Goal: Information Seeking & Learning: Learn about a topic

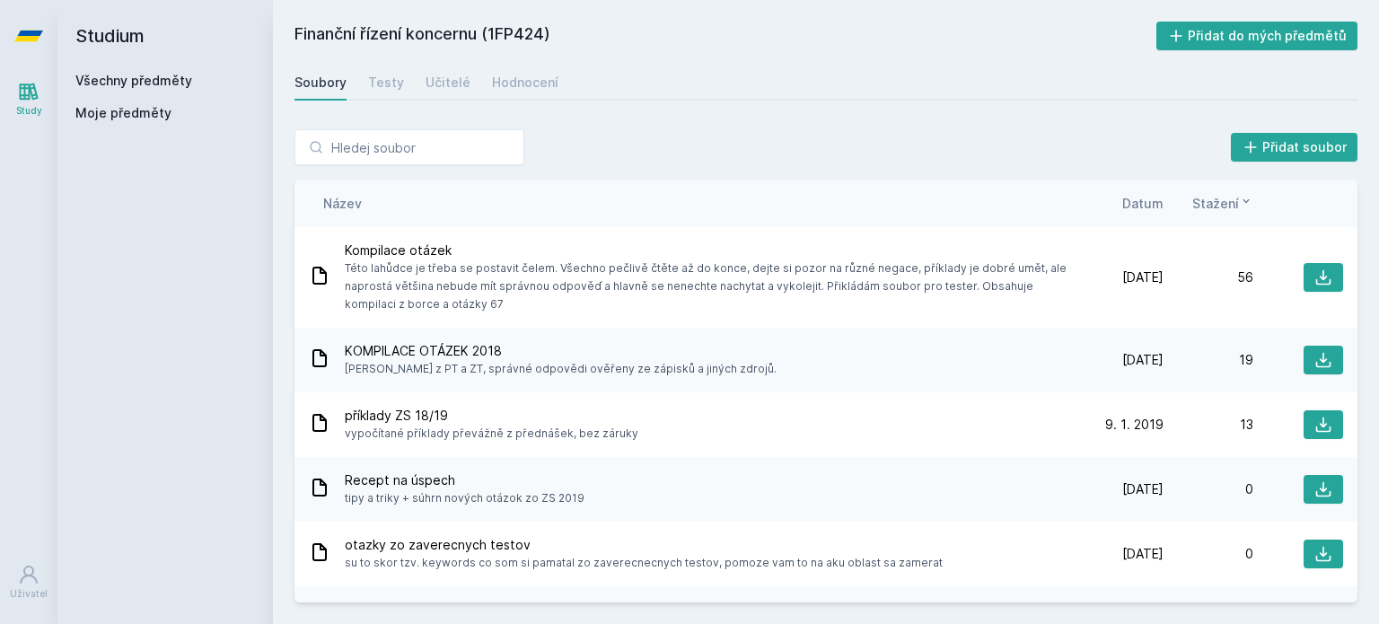
click at [128, 84] on link "Všechny předměty" at bounding box center [133, 80] width 117 height 15
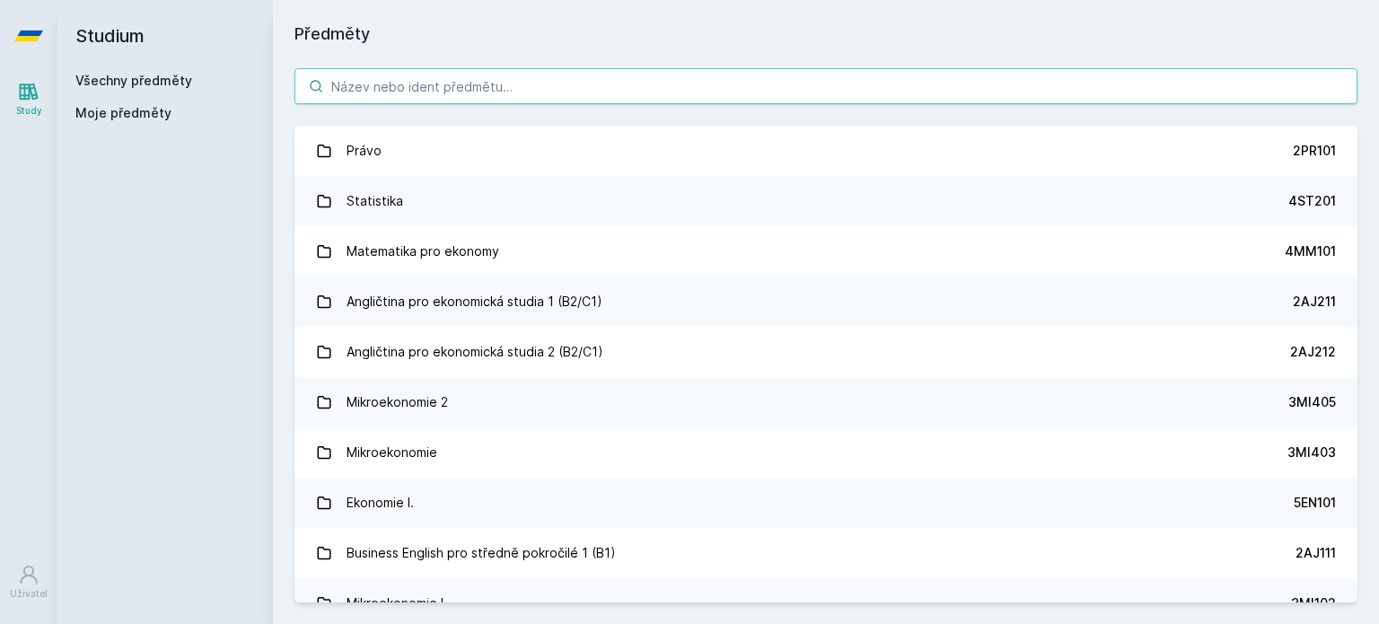
click at [497, 92] on input "search" at bounding box center [825, 86] width 1063 height 36
paste input "1FP402"
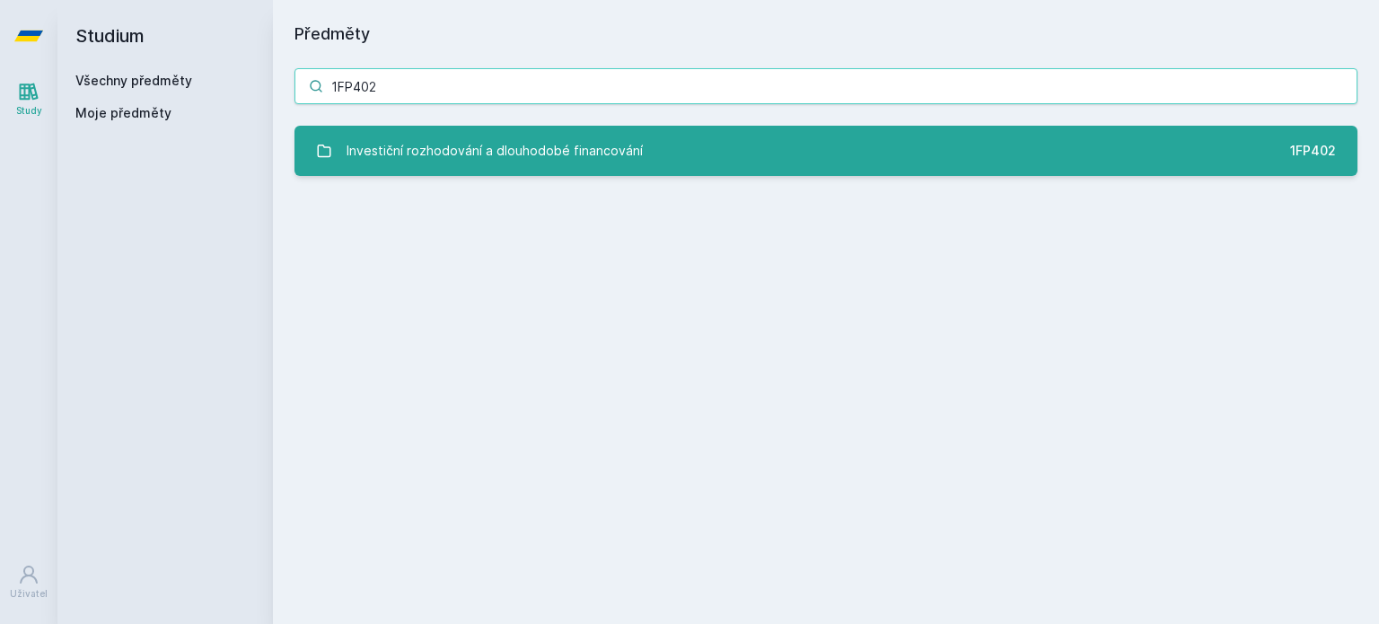
type input "1FP402"
click at [501, 144] on div "Investiční rozhodování a dlouhodobé financování" at bounding box center [494, 151] width 296 height 36
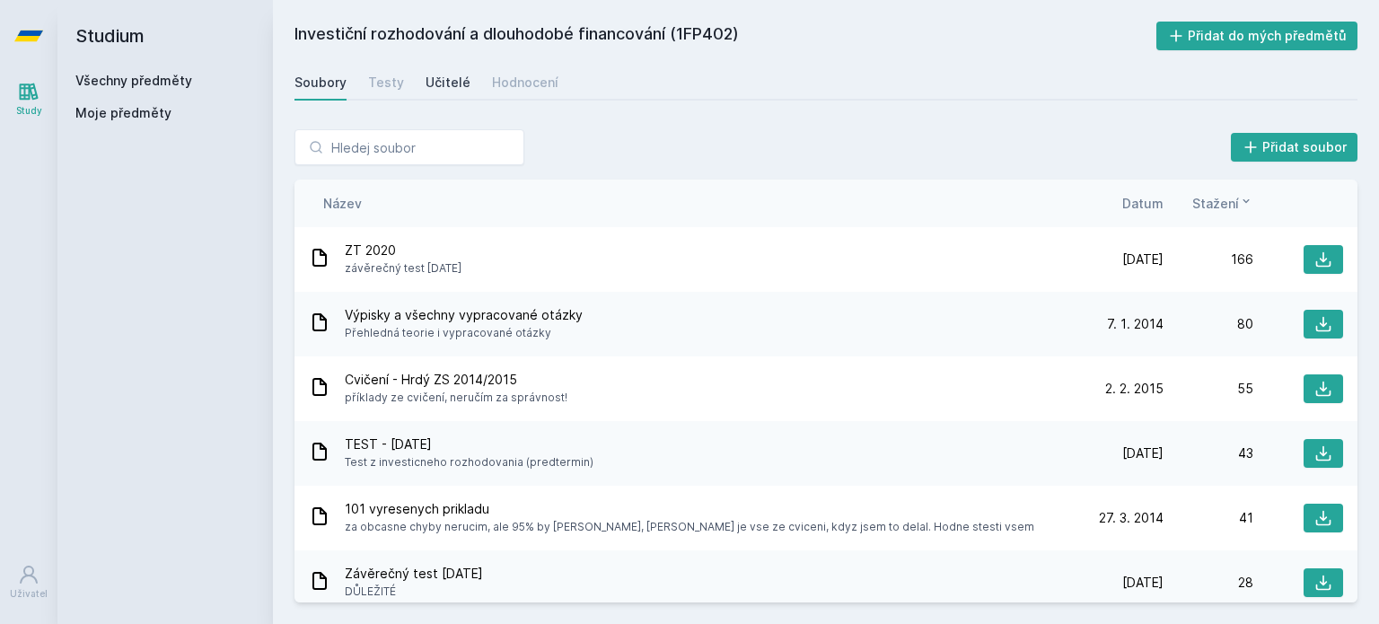
click at [438, 74] on div "Učitelé" at bounding box center [447, 83] width 45 height 18
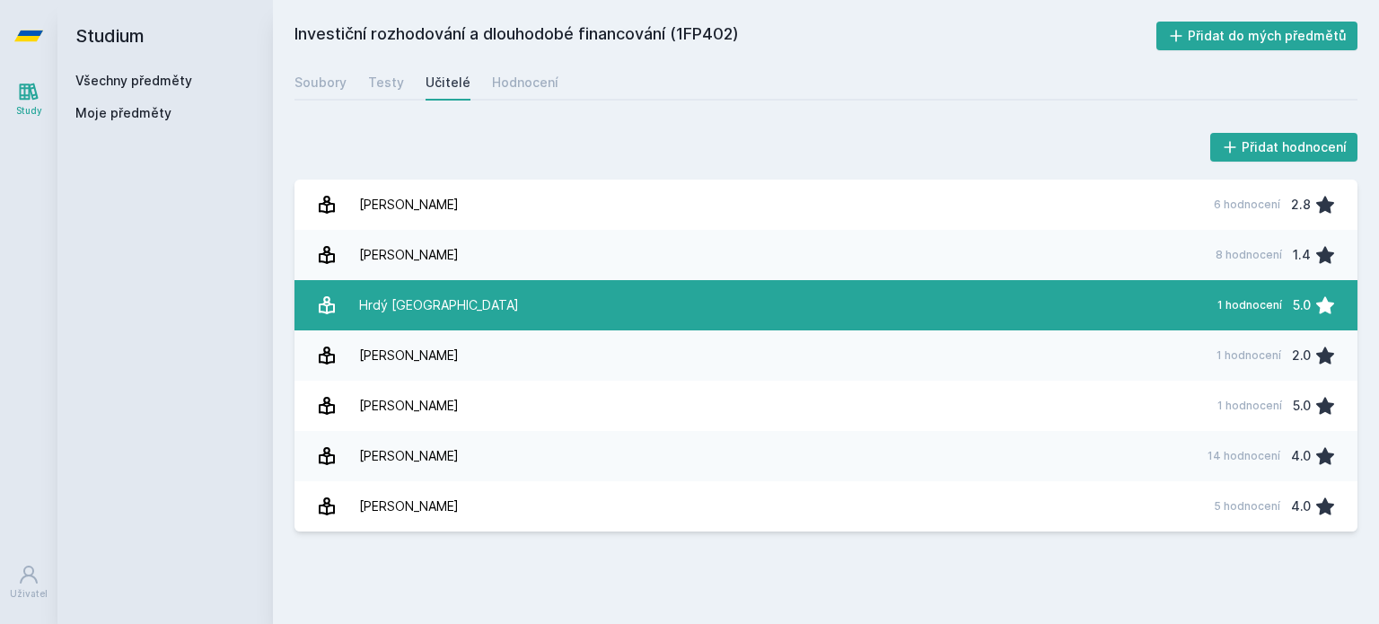
click at [508, 297] on link "Hrdý [GEOGRAPHIC_DATA] 1 hodnocení 5.0" at bounding box center [825, 305] width 1063 height 50
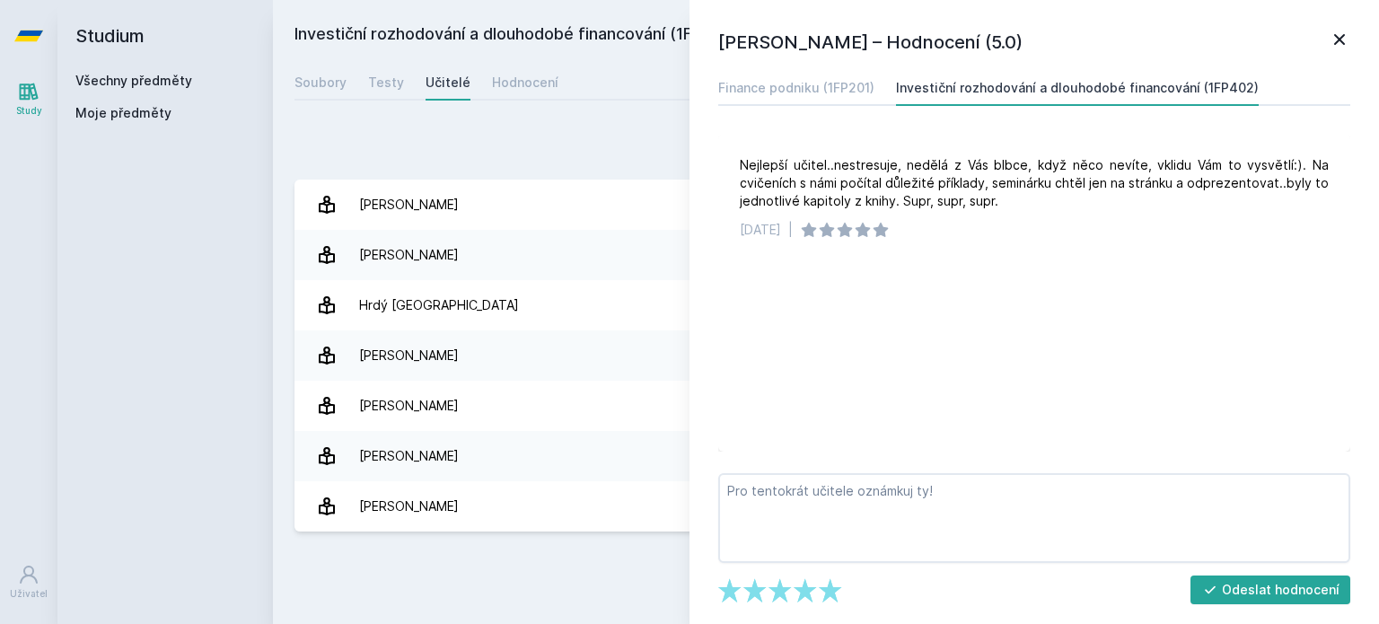
click at [1338, 44] on icon at bounding box center [1339, 40] width 22 height 22
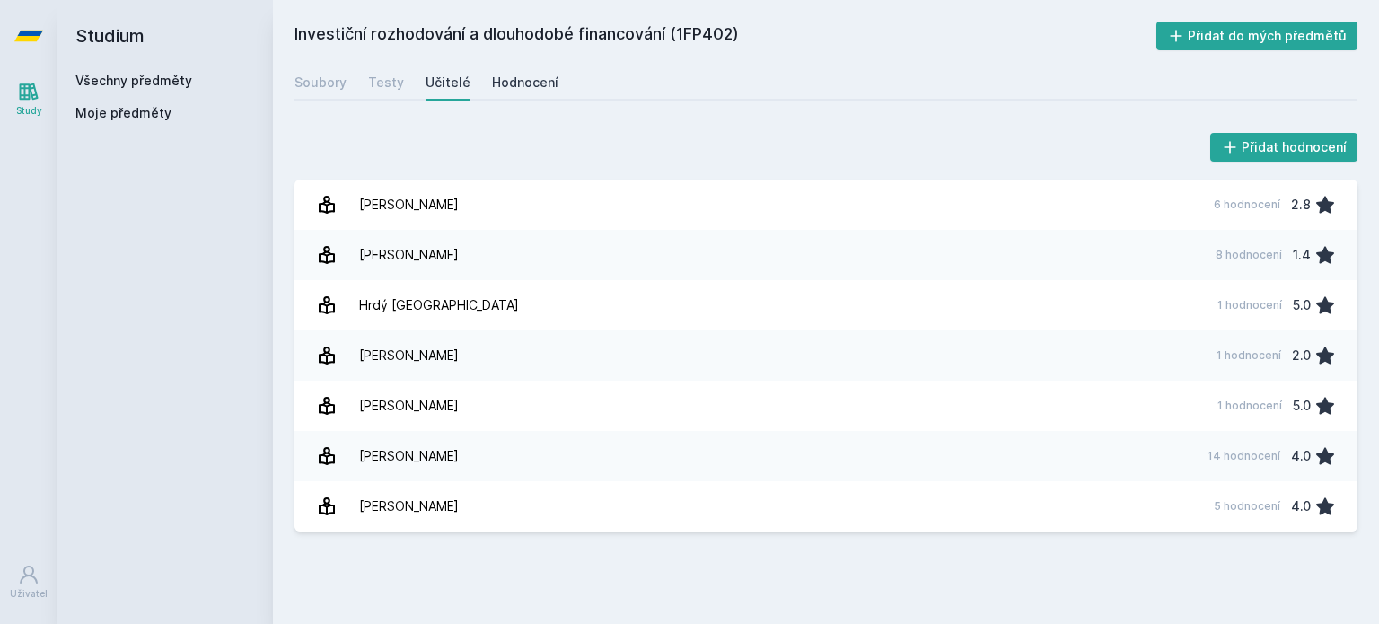
click at [527, 85] on div "Hodnocení" at bounding box center [525, 83] width 66 height 18
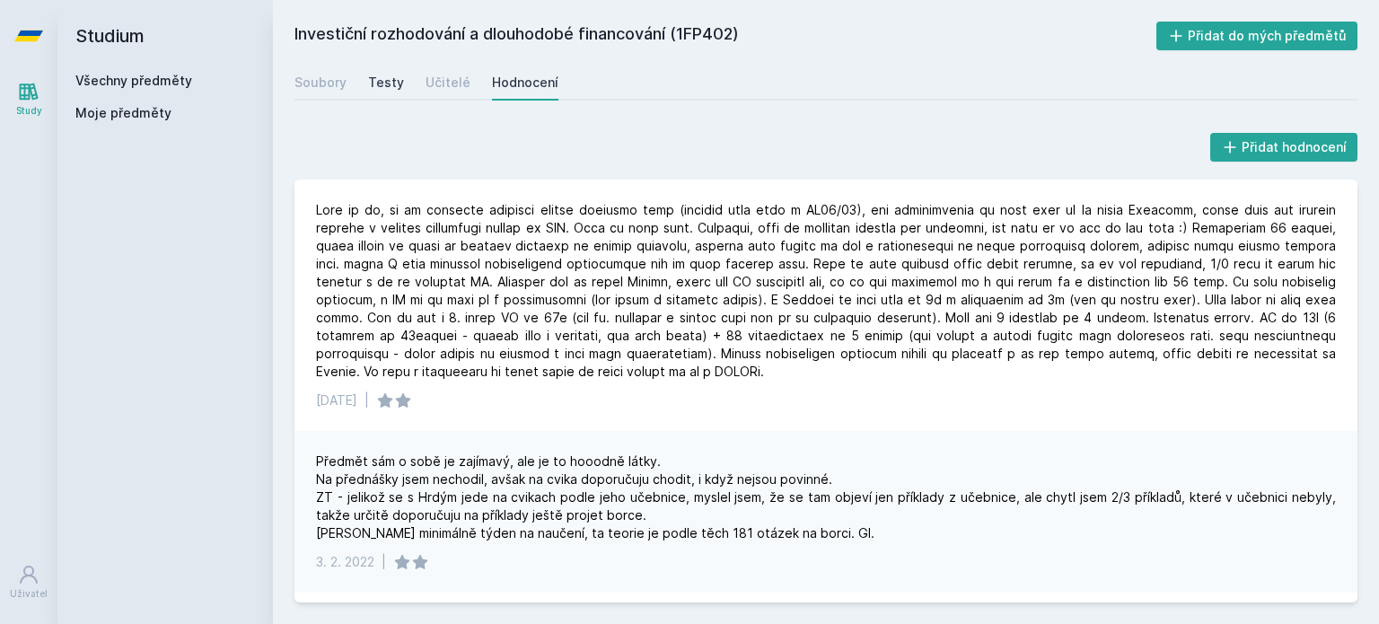
click at [384, 83] on div "Testy" at bounding box center [386, 83] width 36 height 18
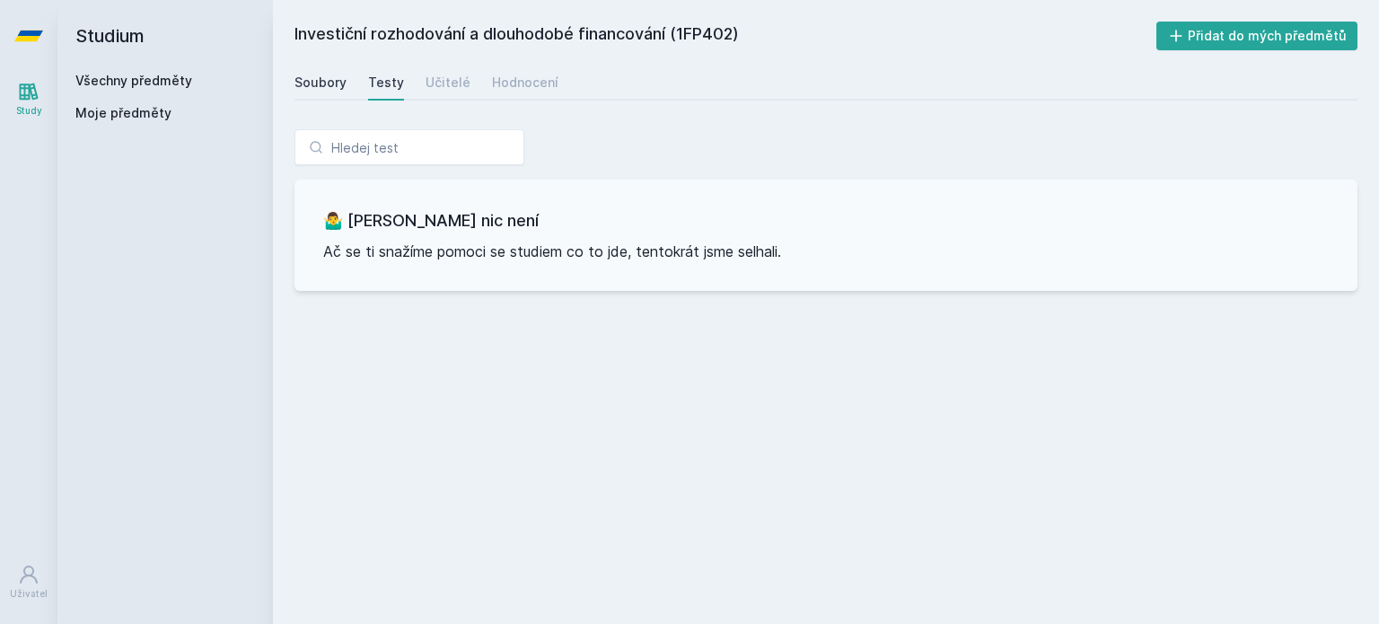
click at [327, 87] on div "Soubory" at bounding box center [320, 83] width 52 height 18
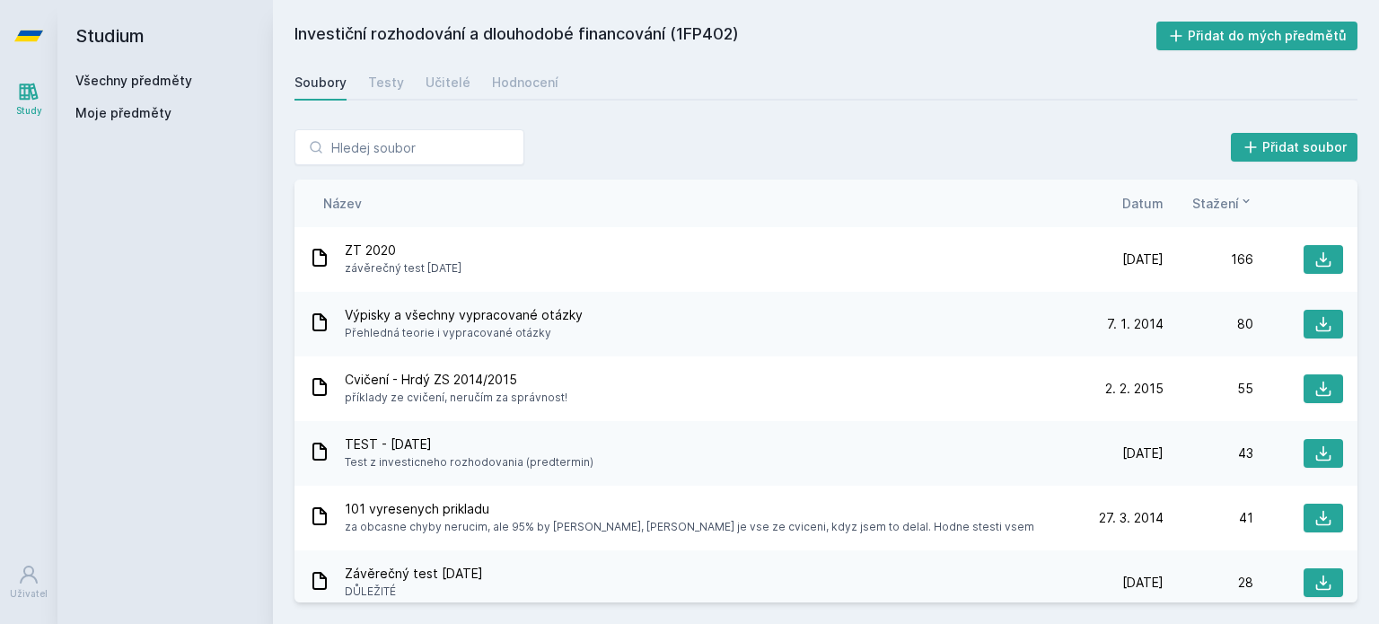
click at [1133, 200] on span "Datum" at bounding box center [1142, 203] width 41 height 19
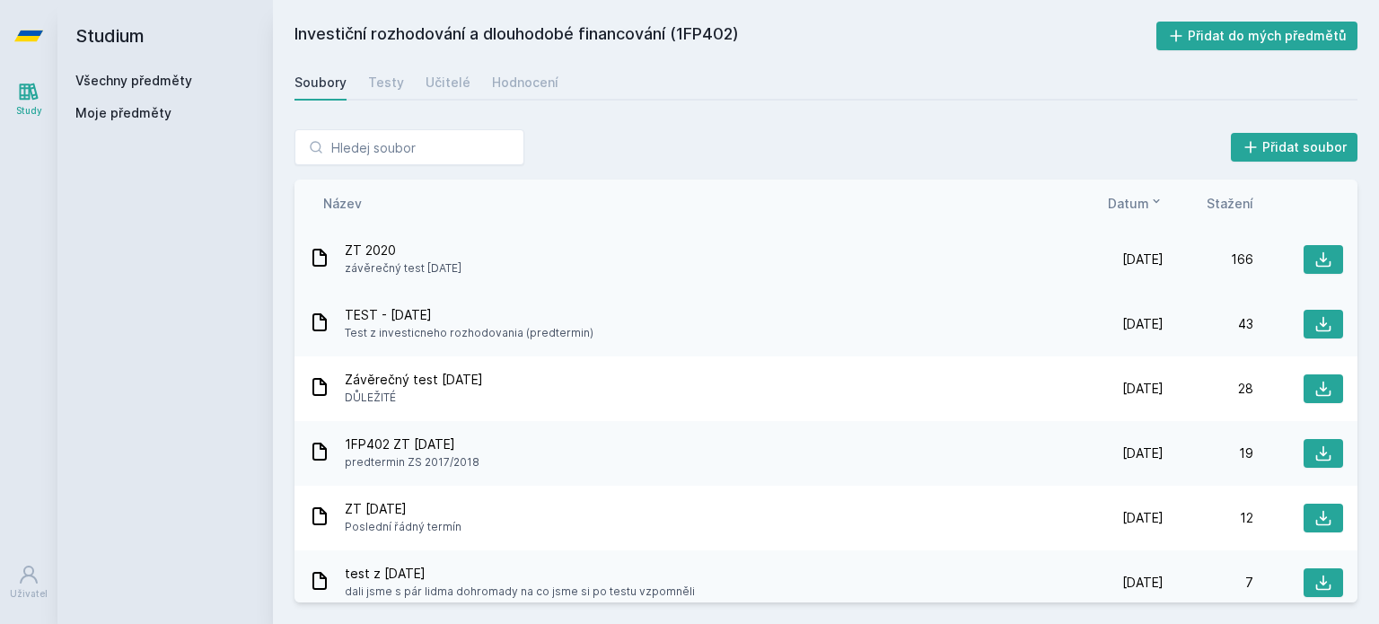
click at [655, 258] on div "ZT 2020 závěrečný test [DATE]" at bounding box center [691, 259] width 765 height 36
